Goal: Find specific page/section: Locate a particular part of the current website

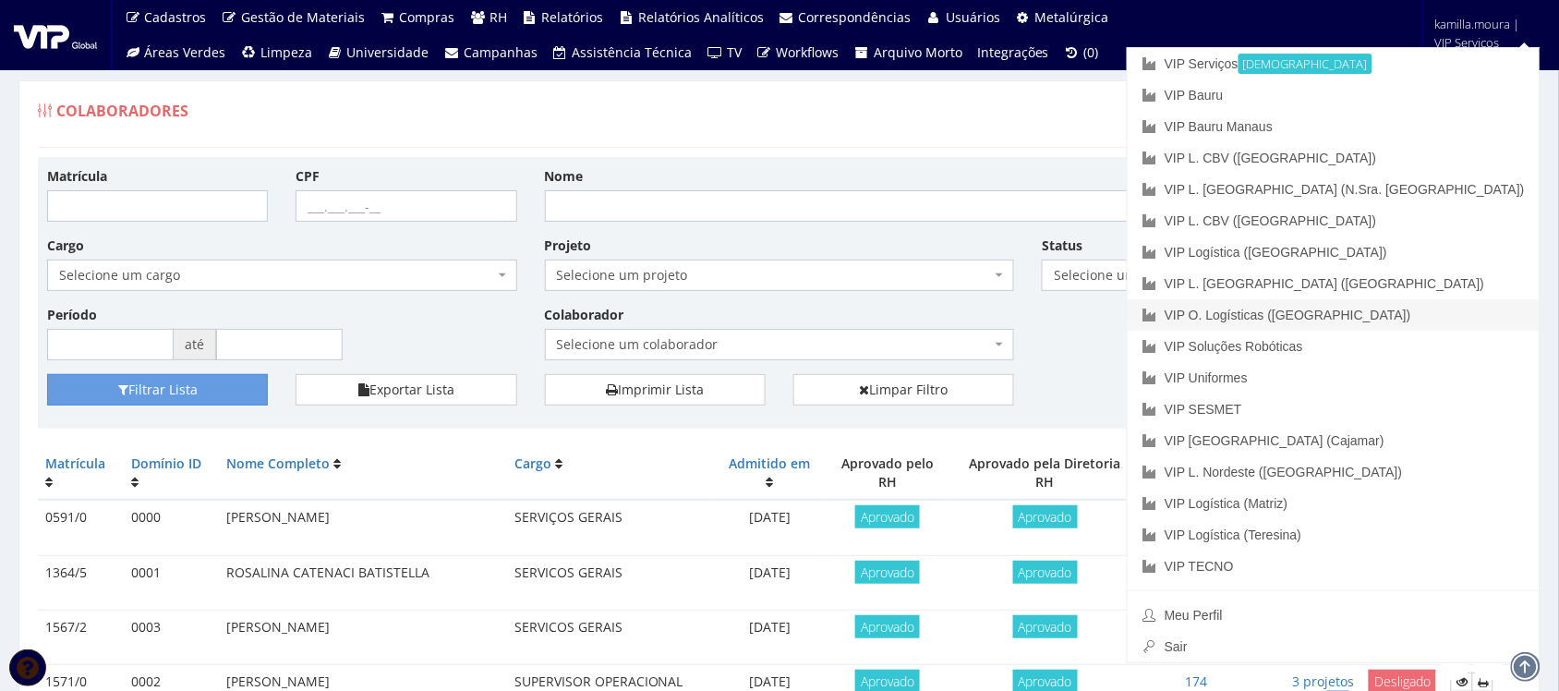
click at [1415, 314] on link "VIP O. Logísticas ([GEOGRAPHIC_DATA])" at bounding box center [1334, 314] width 412 height 31
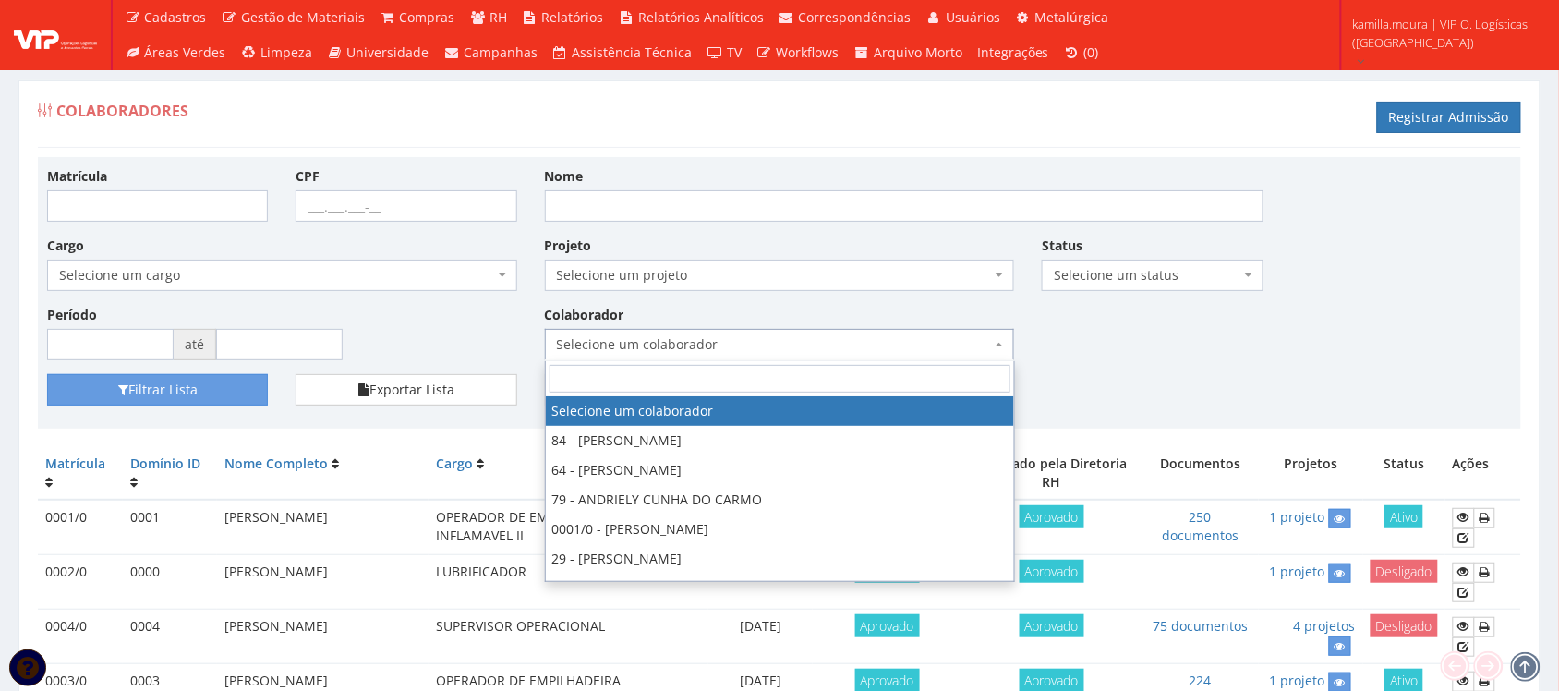
click at [697, 349] on span "Selecione um colaborador" at bounding box center [774, 344] width 435 height 18
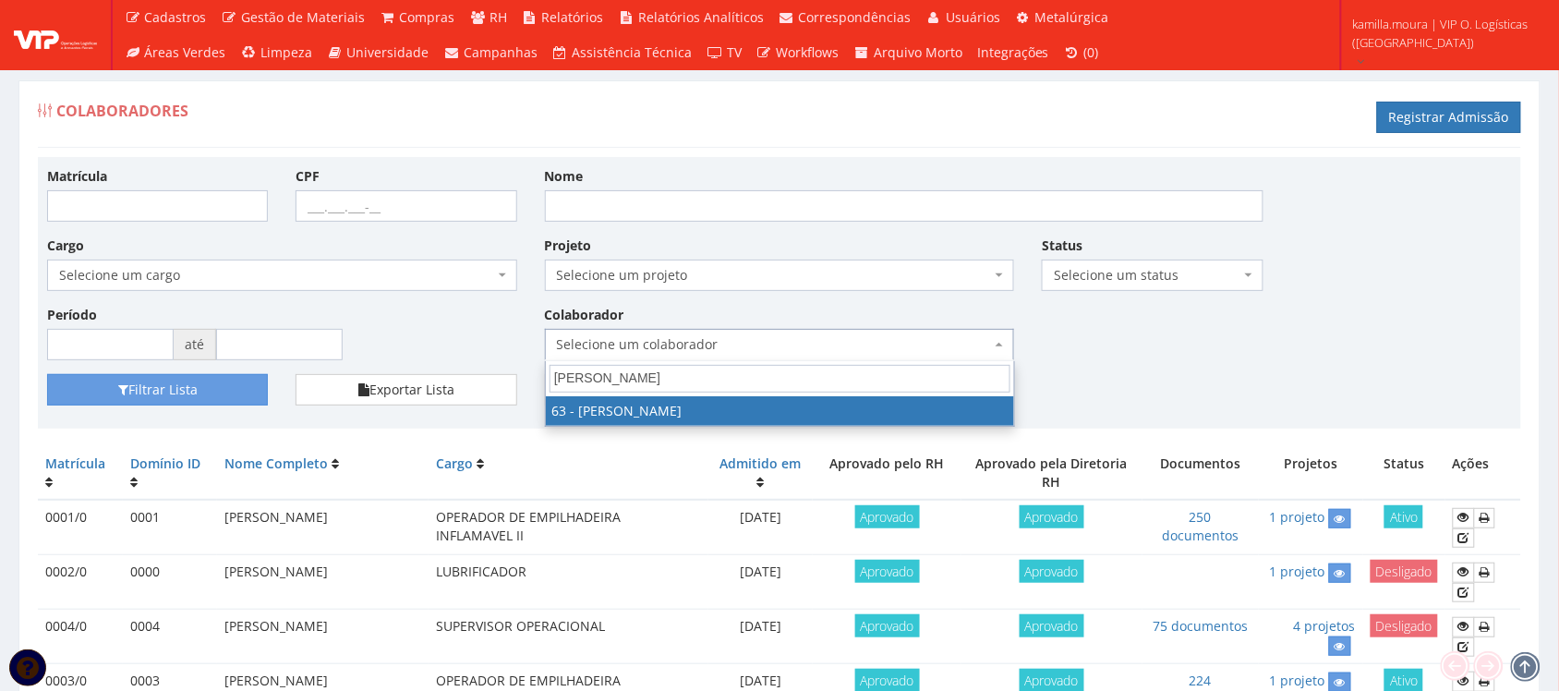
type input "lucas"
select select "3121"
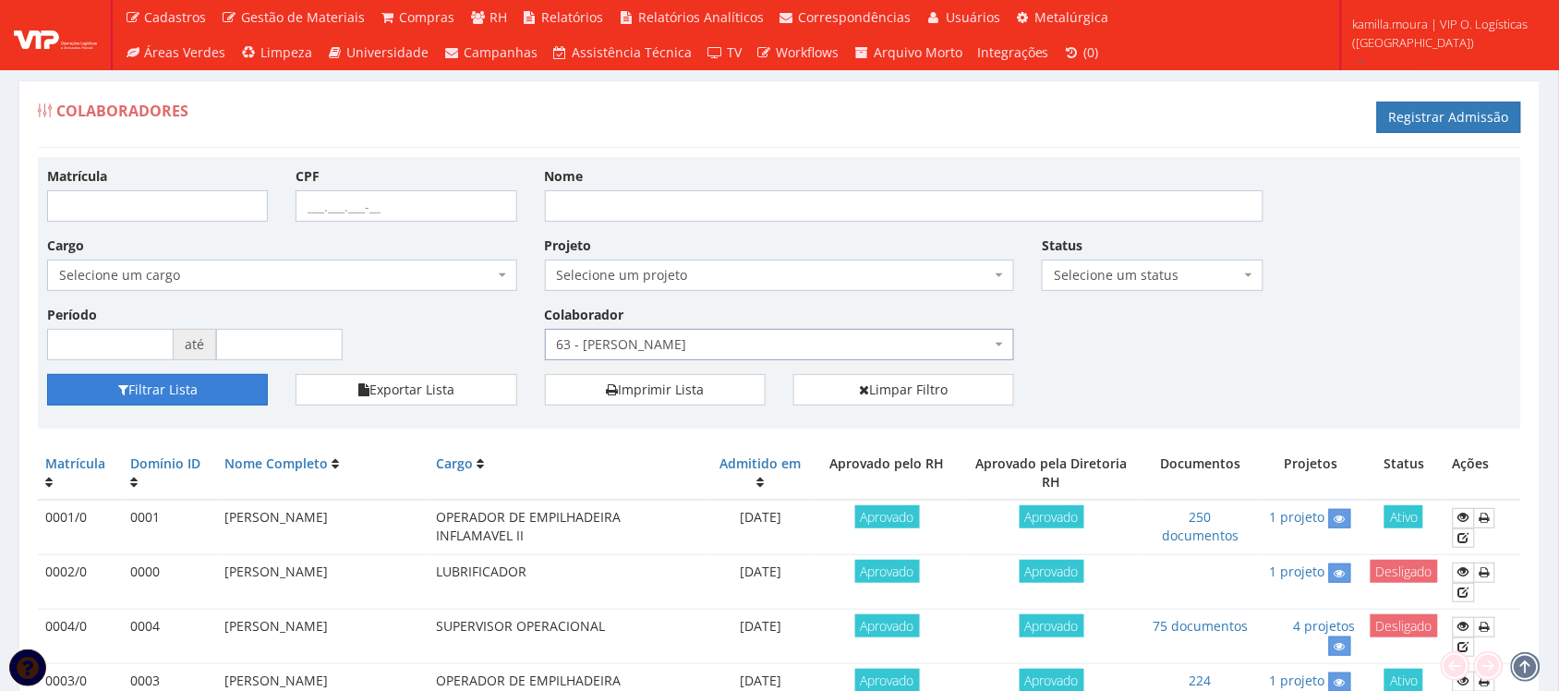
click at [250, 384] on button "Filtrar Lista" at bounding box center [157, 389] width 221 height 31
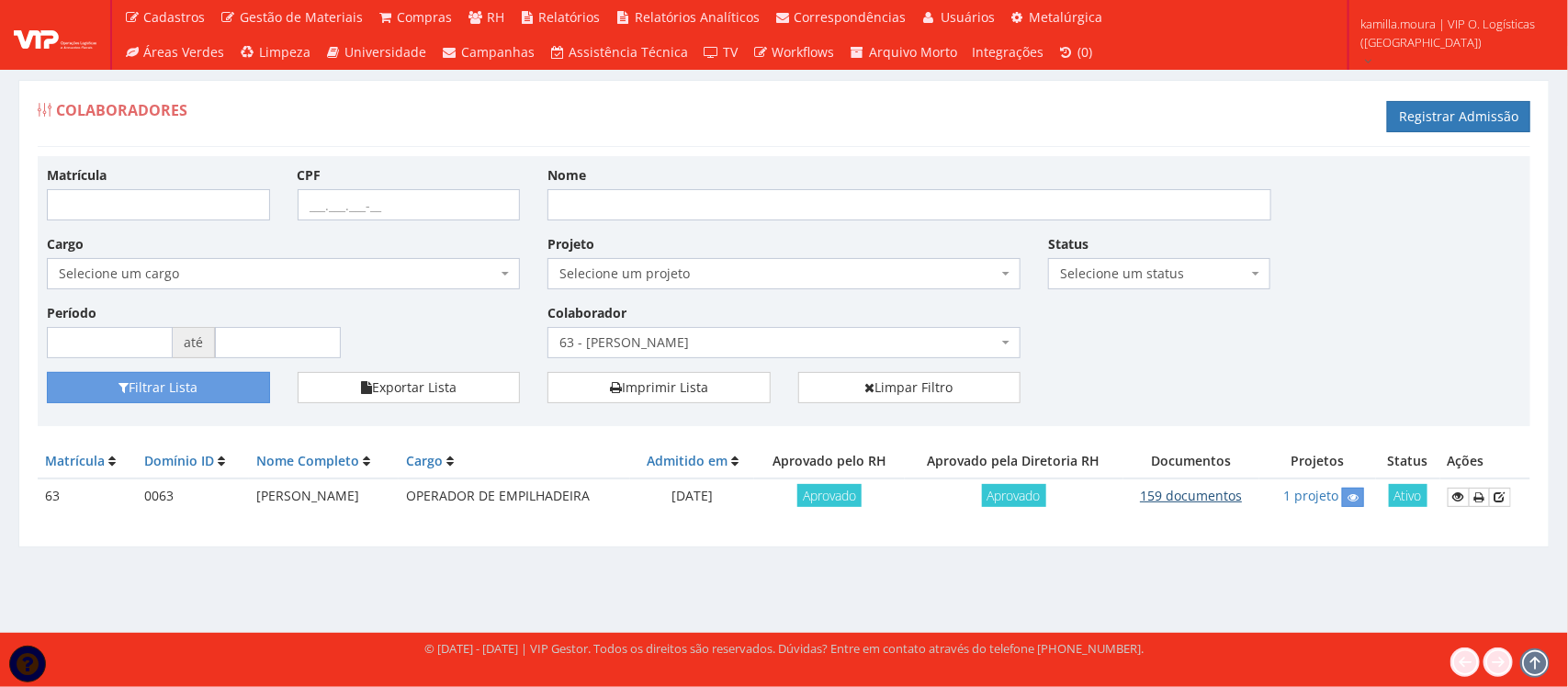
click at [1182, 489] on link "159 documentos" at bounding box center [1190, 496] width 102 height 18
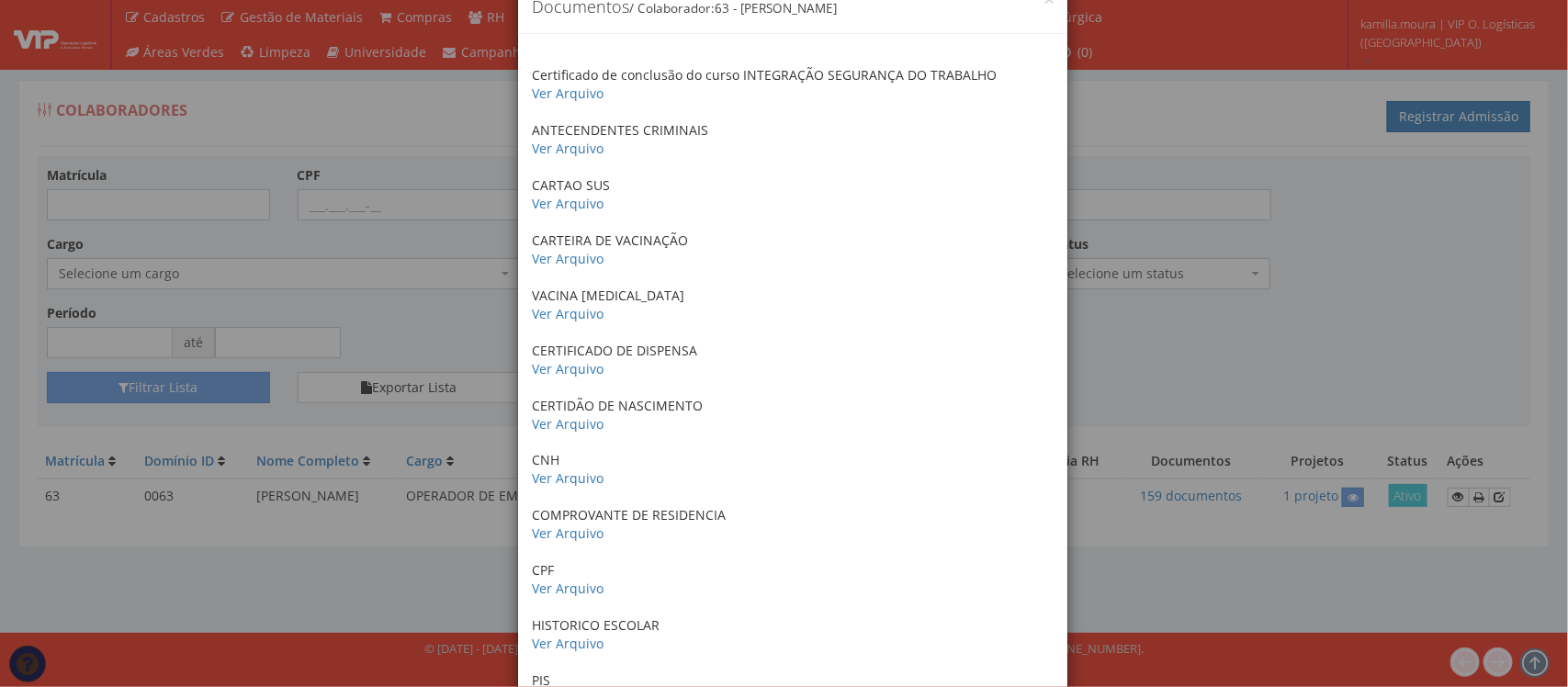
scroll to position [114, 0]
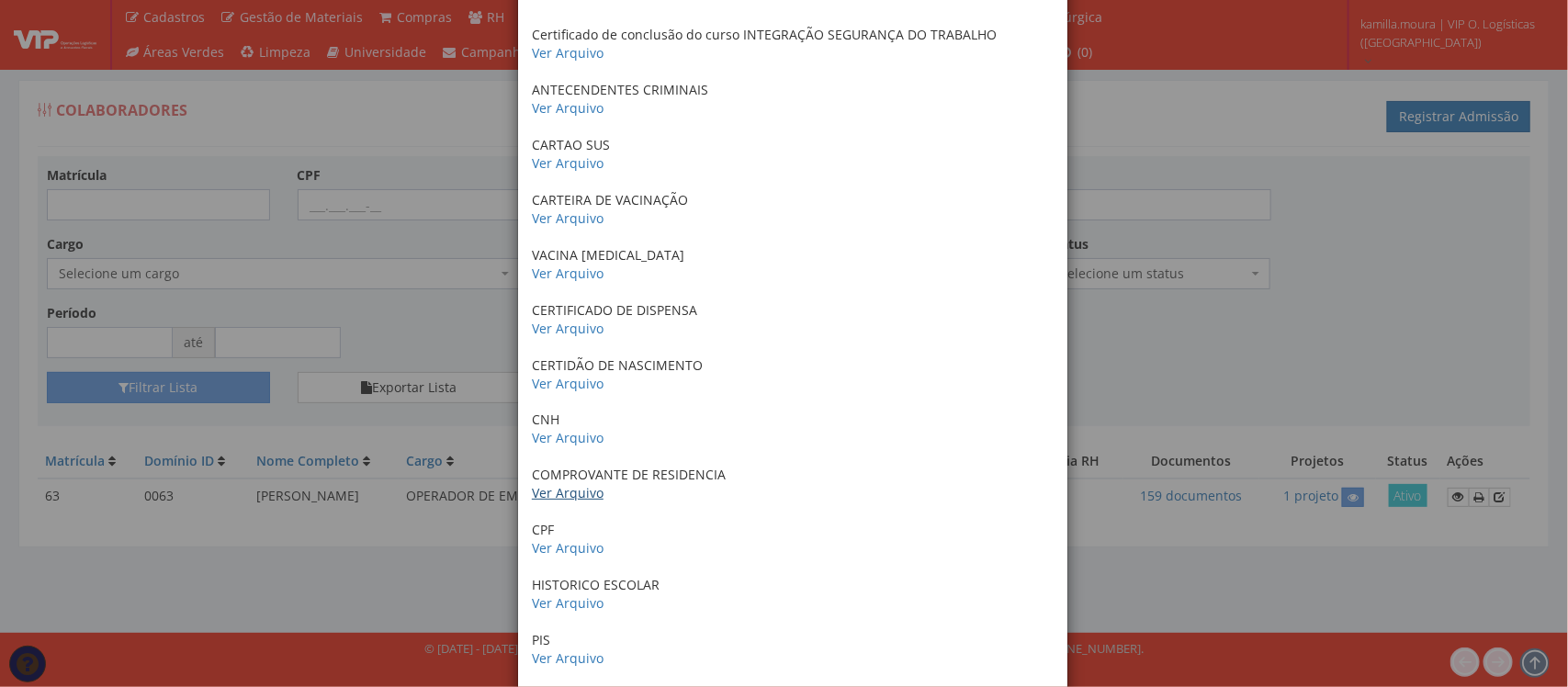
click at [579, 492] on link "Ver Arquivo" at bounding box center [568, 493] width 72 height 18
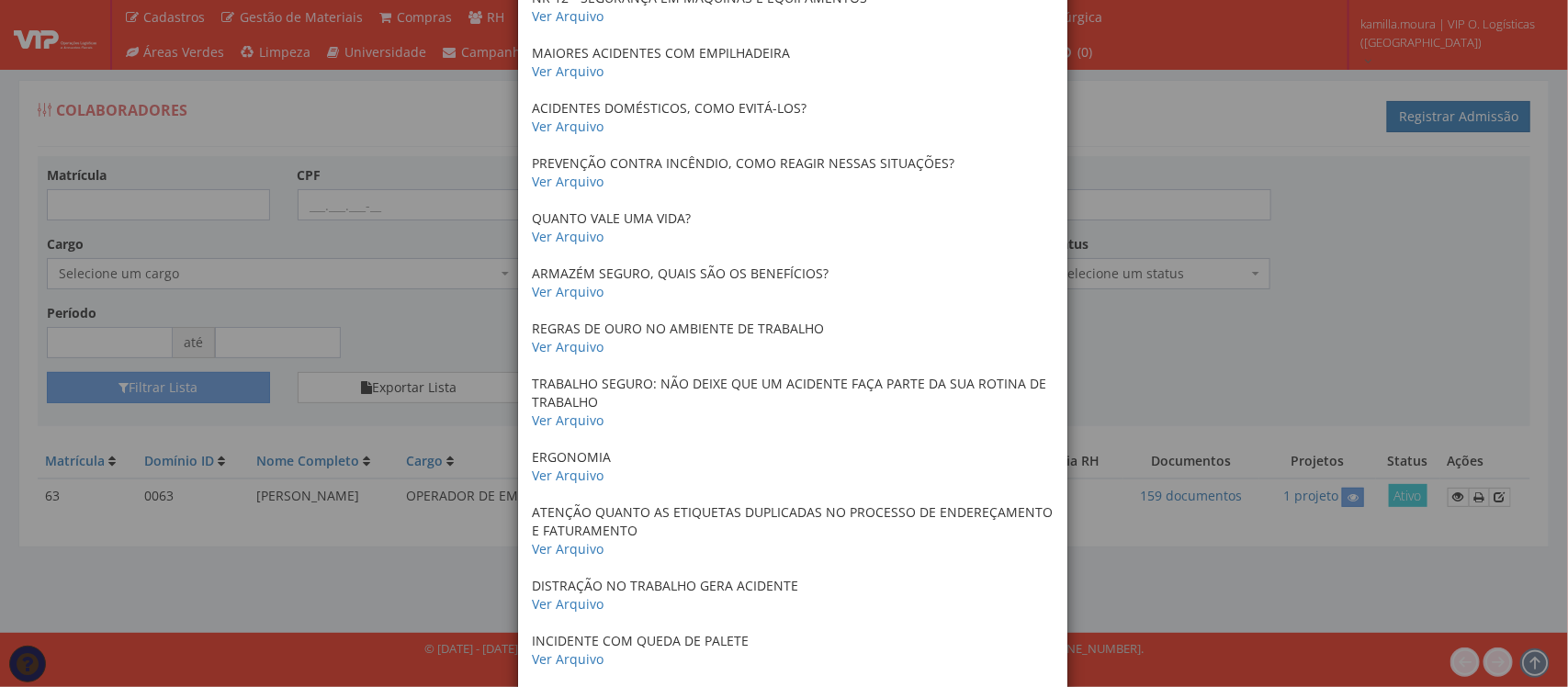
scroll to position [8482, 0]
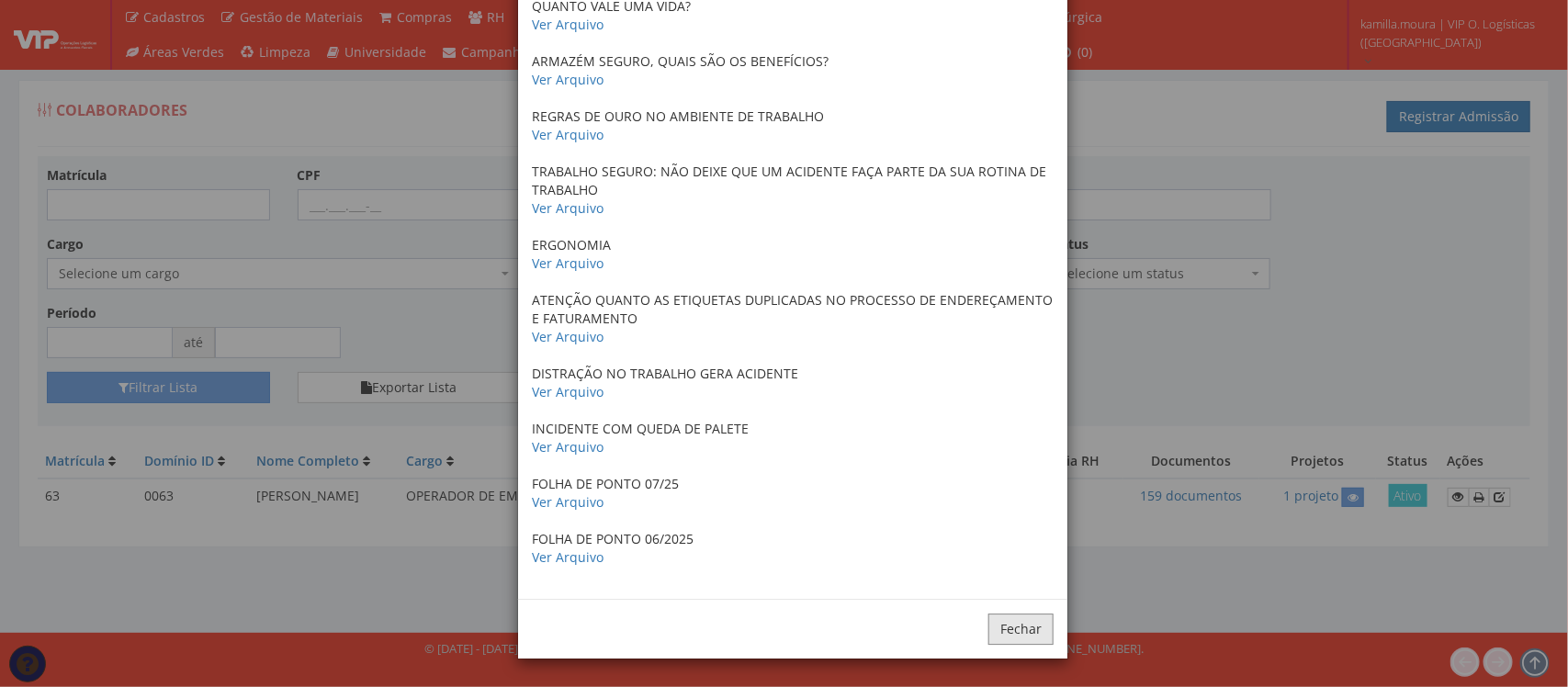
click at [1012, 631] on button "Fechar" at bounding box center [1021, 628] width 66 height 31
